Goal: Navigation & Orientation: Find specific page/section

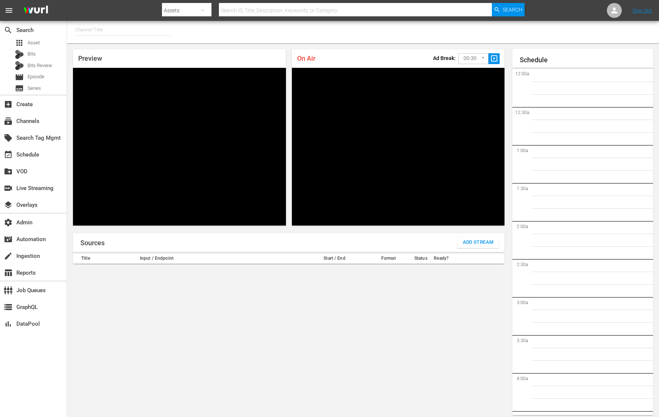
type input "RugbyPass TV (1872)"
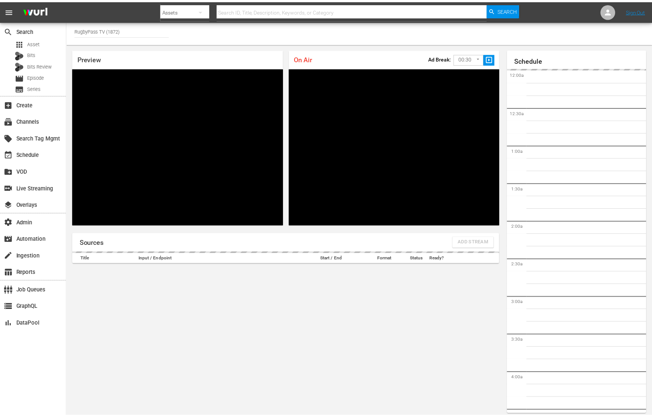
scroll to position [4, 0]
